Goal: Task Accomplishment & Management: Use online tool/utility

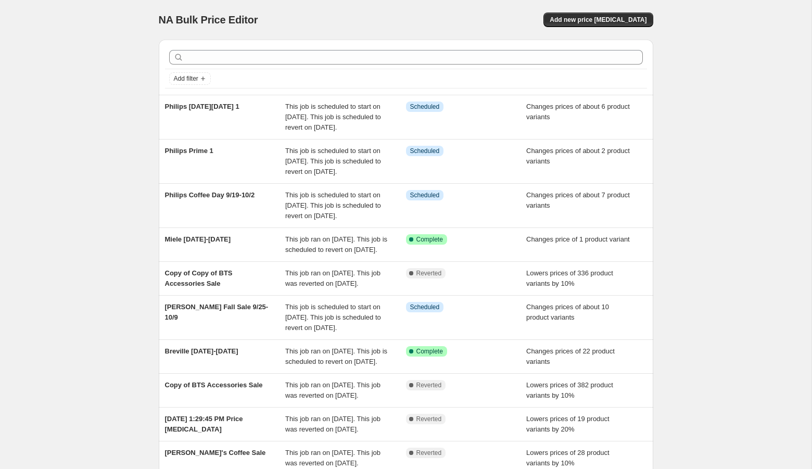
click at [589, 11] on div "NA Bulk Price Editor. This page is ready NA Bulk Price Editor Add new price cha…" at bounding box center [406, 20] width 494 height 40
click at [588, 27] on button "Add new price change job" at bounding box center [597, 19] width 109 height 15
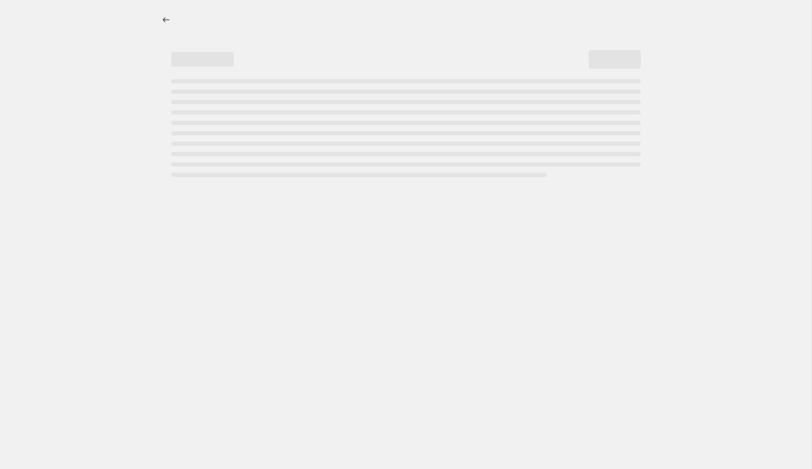
select select "percentage"
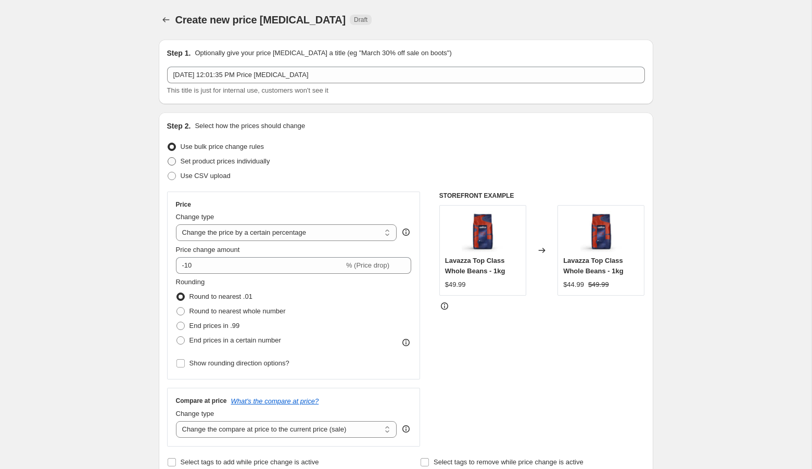
click at [182, 160] on span "Set product prices individually" at bounding box center [226, 161] width 90 height 8
click at [168, 158] on input "Set product prices individually" at bounding box center [168, 157] width 1 height 1
radio input "true"
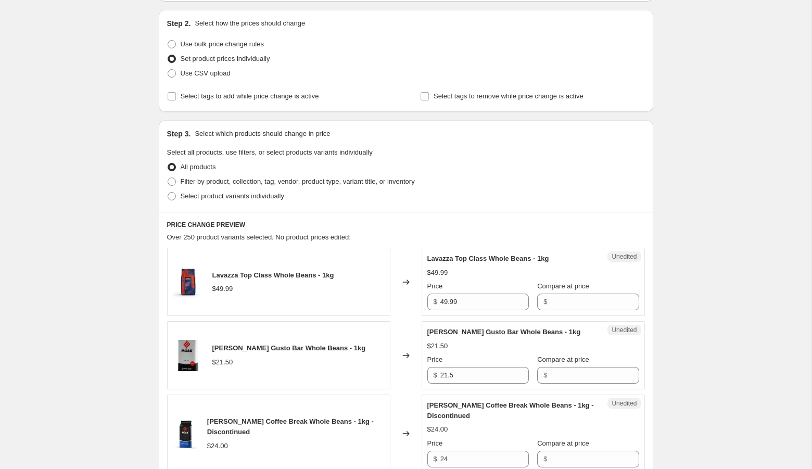
scroll to position [118, 0]
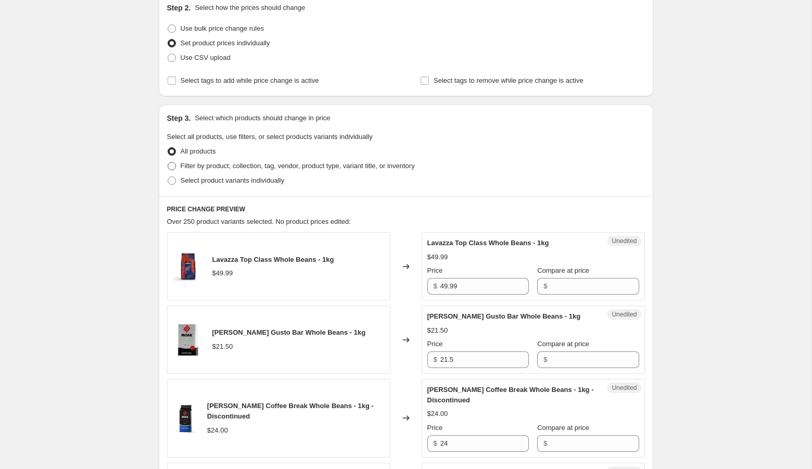
click at [322, 168] on span "Filter by product, collection, tag, vendor, product type, variant title, or inv…" at bounding box center [298, 166] width 234 height 8
click at [168, 162] on input "Filter by product, collection, tag, vendor, product type, variant title, or inv…" at bounding box center [168, 162] width 1 height 1
radio input "true"
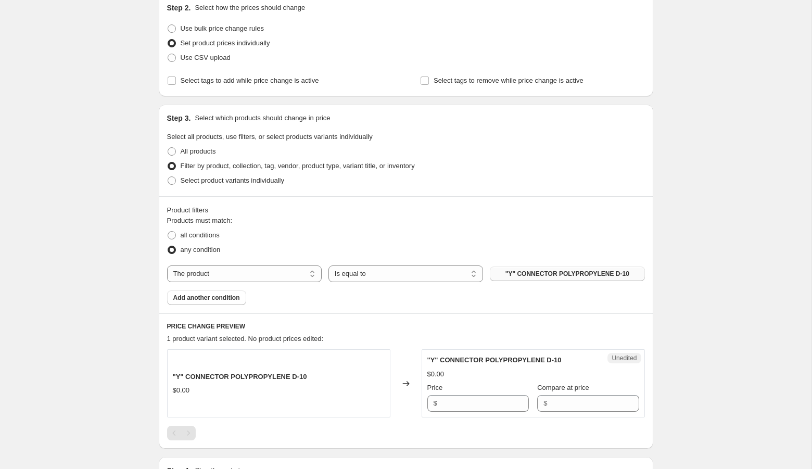
click at [529, 274] on span ""Y" CONNECTOR POLYPROPYLENE D-10" at bounding box center [567, 274] width 124 height 8
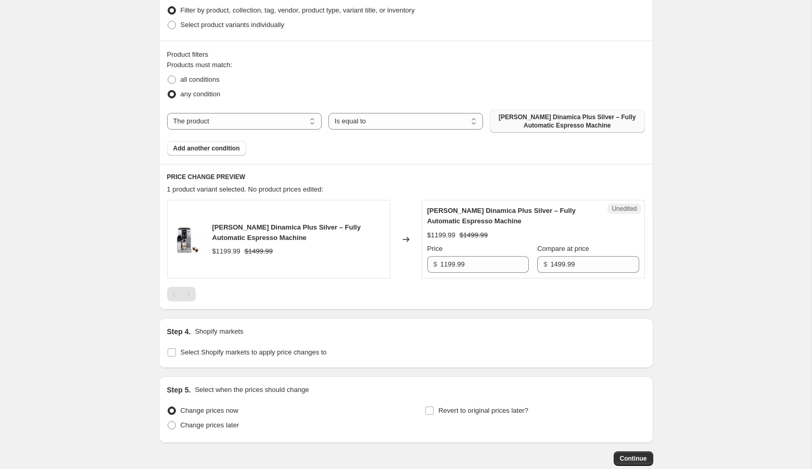
scroll to position [276, 0]
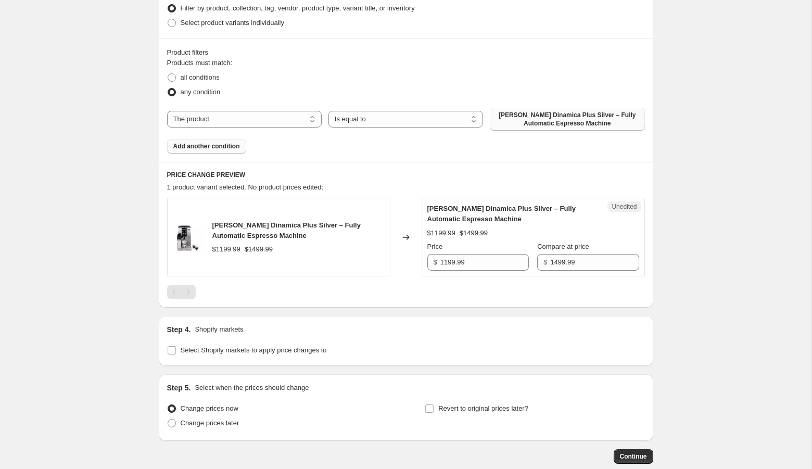
click at [198, 145] on span "Add another condition" at bounding box center [206, 146] width 67 height 8
